Goal: Task Accomplishment & Management: Complete application form

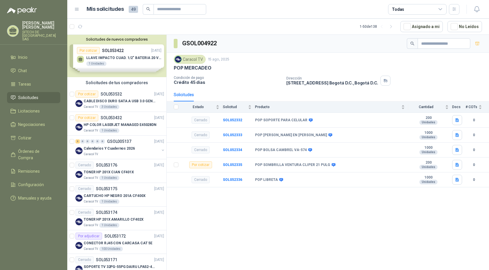
scroll to position [2, 0]
click at [93, 125] on p "HP COLOR LASERJET MANAGED E45028DN" at bounding box center [120, 125] width 73 height 6
click at [89, 96] on div "Por cotizar" at bounding box center [86, 94] width 23 height 7
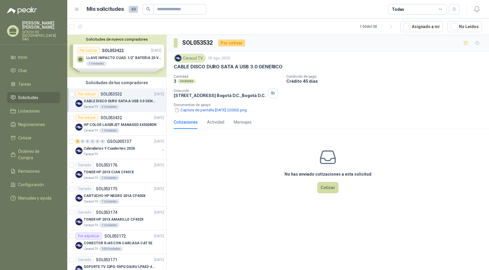
click at [213, 67] on p "CABLE DISCO DURO SATA A USB 3.0 GENERICO" at bounding box center [228, 67] width 109 height 6
copy p "CABLE DISCO DURO SATA A USB 3.0 GENERICO"
click at [203, 66] on p "CABLE DISCO DURO SATA A USB 3.0 GENERICO" at bounding box center [228, 67] width 109 height 6
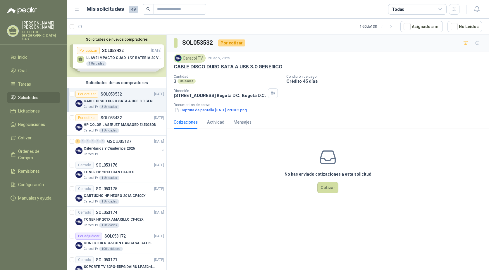
click at [203, 66] on p "CABLE DISCO DURO SATA A USB 3.0 GENERICO" at bounding box center [228, 67] width 109 height 6
click at [198, 110] on button "Captura de pantalla [DATE] 220302.png" at bounding box center [211, 110] width 74 height 6
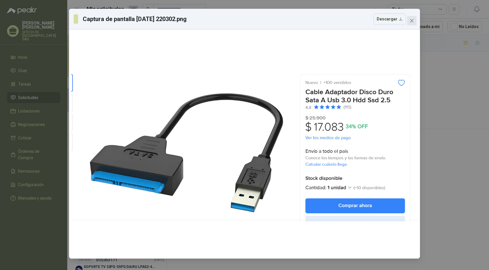
click at [411, 20] on icon "close" at bounding box center [411, 20] width 5 height 5
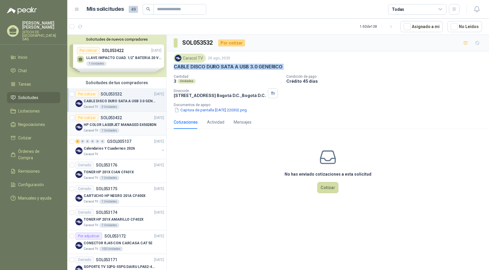
click at [96, 123] on p "HP COLOR LASERJET MANAGED E45028DN" at bounding box center [120, 125] width 73 height 6
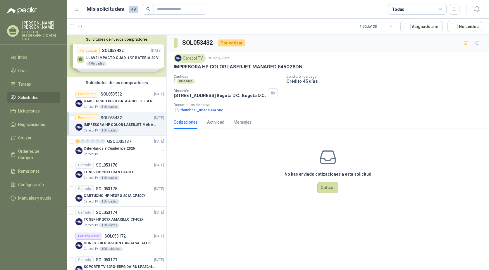
click at [210, 68] on p "IMPRESORA HP COLOR LASERJET MANAGED E45028DN" at bounding box center [238, 67] width 129 height 6
copy p "IMPRESORA HP COLOR LASERJET MANAGED E45028DN"
click at [113, 122] on p "IMPRESORA HP COLOR LASERJET MANAGED E45028DN" at bounding box center [120, 125] width 73 height 6
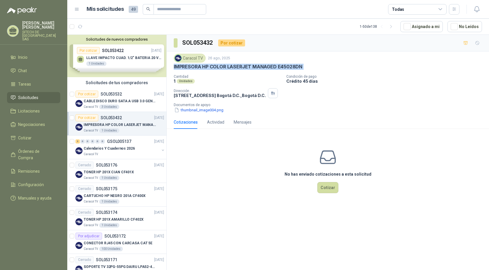
click at [220, 67] on p "IMPRESORA HP COLOR LASERJET MANAGED E45028DN" at bounding box center [238, 67] width 129 height 6
click at [97, 107] on p "Caracol TV" at bounding box center [91, 107] width 14 height 5
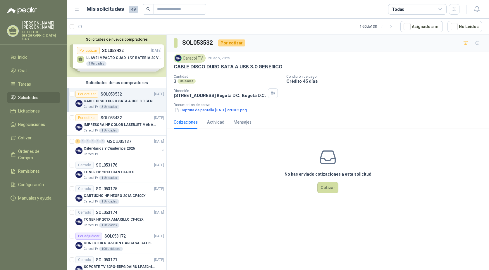
click at [222, 72] on div "Caracol TV 26 ago, 2025 CABLE DISCO DURO SATA A USB 3.0 GENERICO Cantidad 3 Uni…" at bounding box center [328, 83] width 308 height 59
click at [220, 69] on p "CABLE DISCO DURO SATA A USB 3.0 GENERICO" at bounding box center [228, 67] width 109 height 6
copy p "CABLE DISCO DURO SATA A USB 3.0 GENERICO"
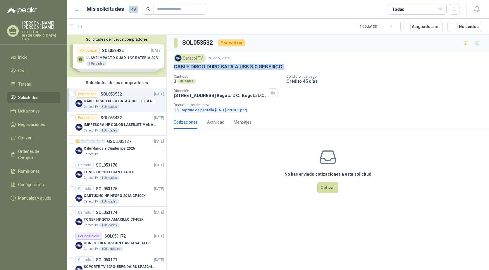
click at [181, 108] on button "Captura de pantalla [DATE] 220302.png" at bounding box center [211, 110] width 74 height 6
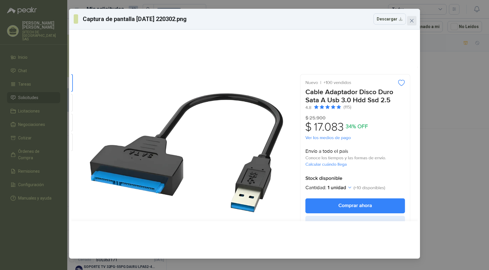
click at [409, 23] on button "Close" at bounding box center [411, 20] width 9 height 9
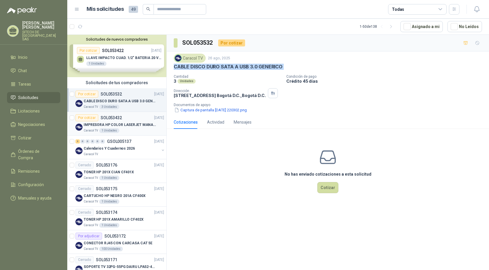
click at [107, 122] on div "IMPRESORA HP COLOR LASERJET MANAGED E45028DN" at bounding box center [124, 124] width 80 height 7
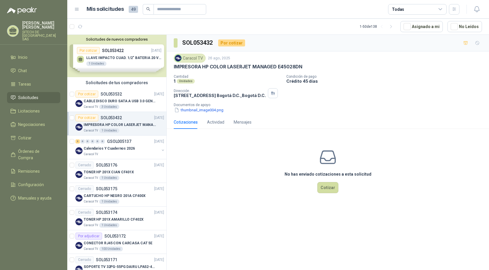
click at [204, 65] on p "IMPRESORA HP COLOR LASERJET MANAGED E45028DN" at bounding box center [238, 67] width 129 height 6
copy p "IMPRESORA HP COLOR LASERJET MANAGED E45028DN"
click at [99, 102] on p "CABLE DISCO DURO SATA A USB 3.0 GENERICO" at bounding box center [120, 102] width 73 height 6
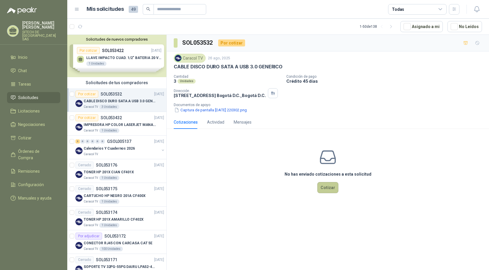
click at [325, 187] on button "Cotizar" at bounding box center [327, 187] width 21 height 11
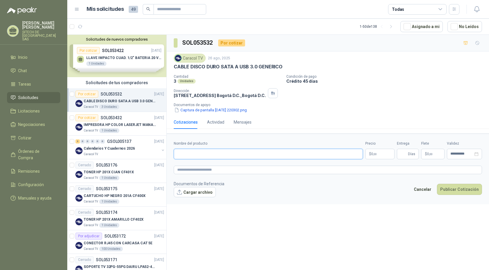
click at [185, 154] on input "Nombre del producto" at bounding box center [268, 154] width 189 height 11
paste input "**********"
type input "**********"
click at [189, 170] on textarea at bounding box center [328, 170] width 308 height 8
paste textarea "**********"
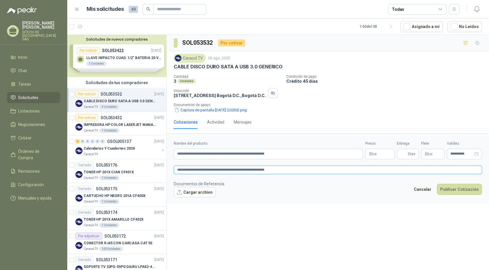
type textarea "**********"
click at [375, 154] on span ",00" at bounding box center [375, 154] width 4 height 3
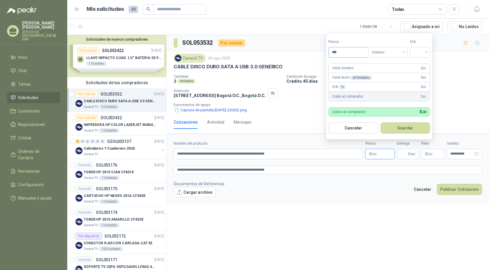
click at [343, 52] on input "***" at bounding box center [348, 52] width 39 height 10
type input "********"
click at [392, 129] on button "Guardar" at bounding box center [405, 127] width 50 height 11
click at [415, 51] on input "search" at bounding box center [419, 51] width 13 height 9
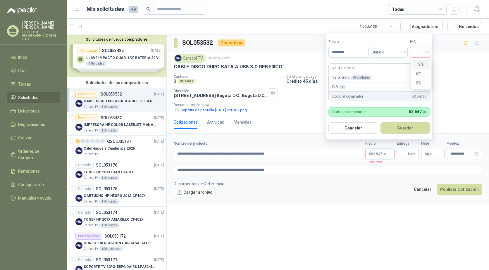
click at [417, 64] on div "19%" at bounding box center [421, 64] width 11 height 6
click at [399, 155] on span "Días" at bounding box center [408, 154] width 22 height 11
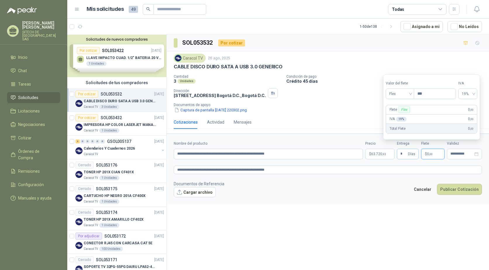
click at [407, 152] on span "* Días" at bounding box center [408, 154] width 22 height 11
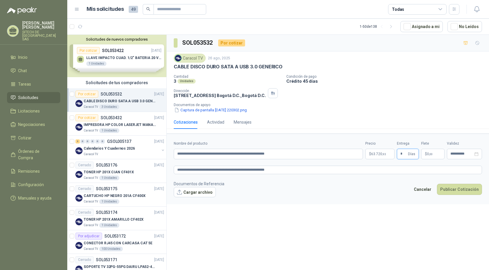
click at [407, 153] on input "*" at bounding box center [403, 154] width 6 height 10
type input "*"
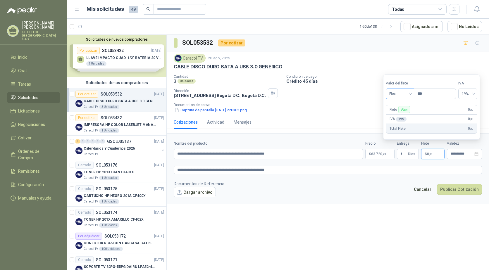
click at [403, 96] on span "Flex" at bounding box center [399, 93] width 21 height 9
click at [405, 112] on div "Incluido" at bounding box center [400, 115] width 20 height 6
click at [458, 153] on input "**********" at bounding box center [461, 154] width 23 height 4
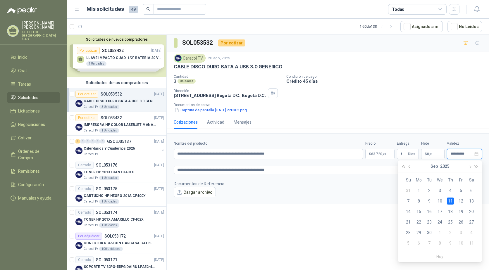
type input "**********"
click at [449, 203] on div "11" at bounding box center [450, 201] width 7 height 7
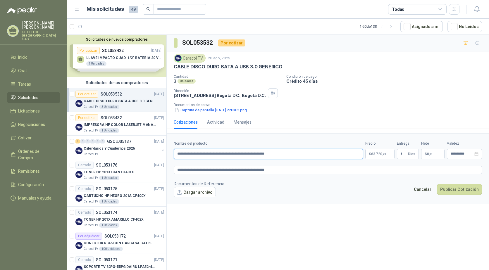
drag, startPoint x: 177, startPoint y: 155, endPoint x: 152, endPoint y: 76, distance: 82.6
click at [199, 155] on input "**********" at bounding box center [268, 154] width 189 height 11
click at [443, 188] on button "Publicar Cotización" at bounding box center [459, 189] width 45 height 11
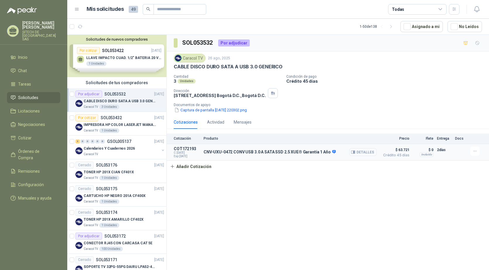
click at [364, 152] on button "Detalles" at bounding box center [362, 152] width 27 height 8
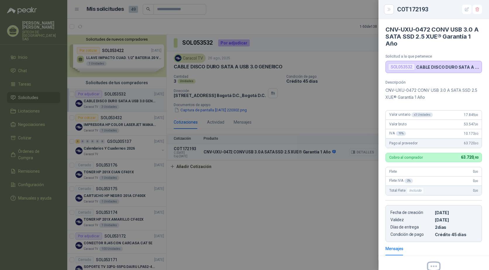
scroll to position [66, 0]
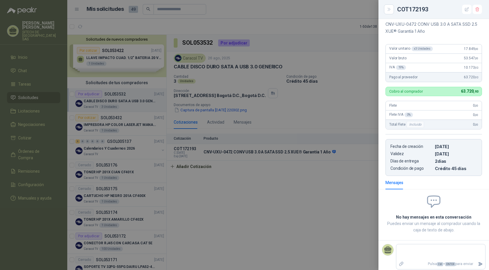
click at [278, 225] on div at bounding box center [244, 135] width 489 height 270
